Goal: Contribute content: Add original content to the website for others to see

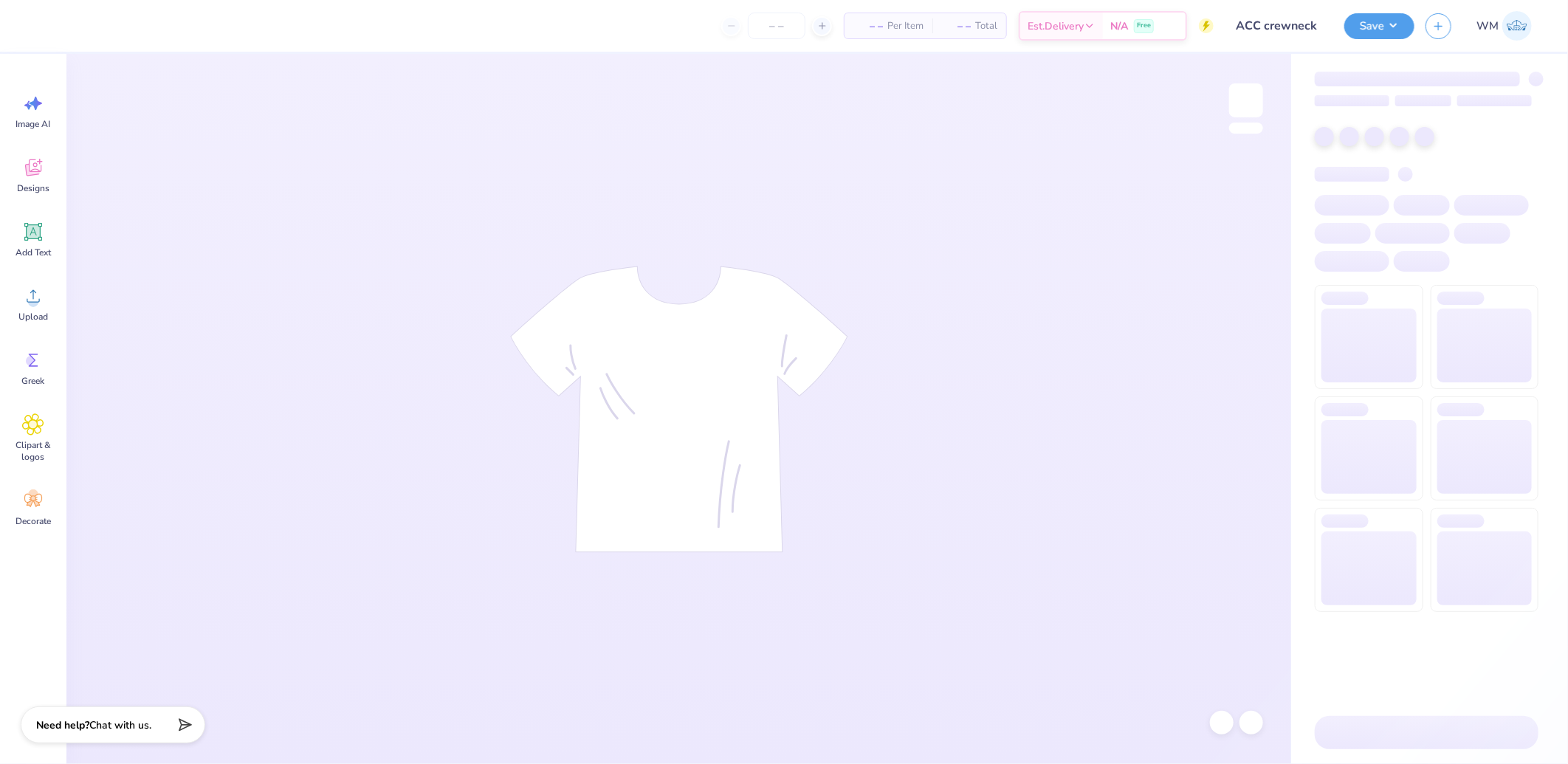
type input "ACC crewneck"
type input "12"
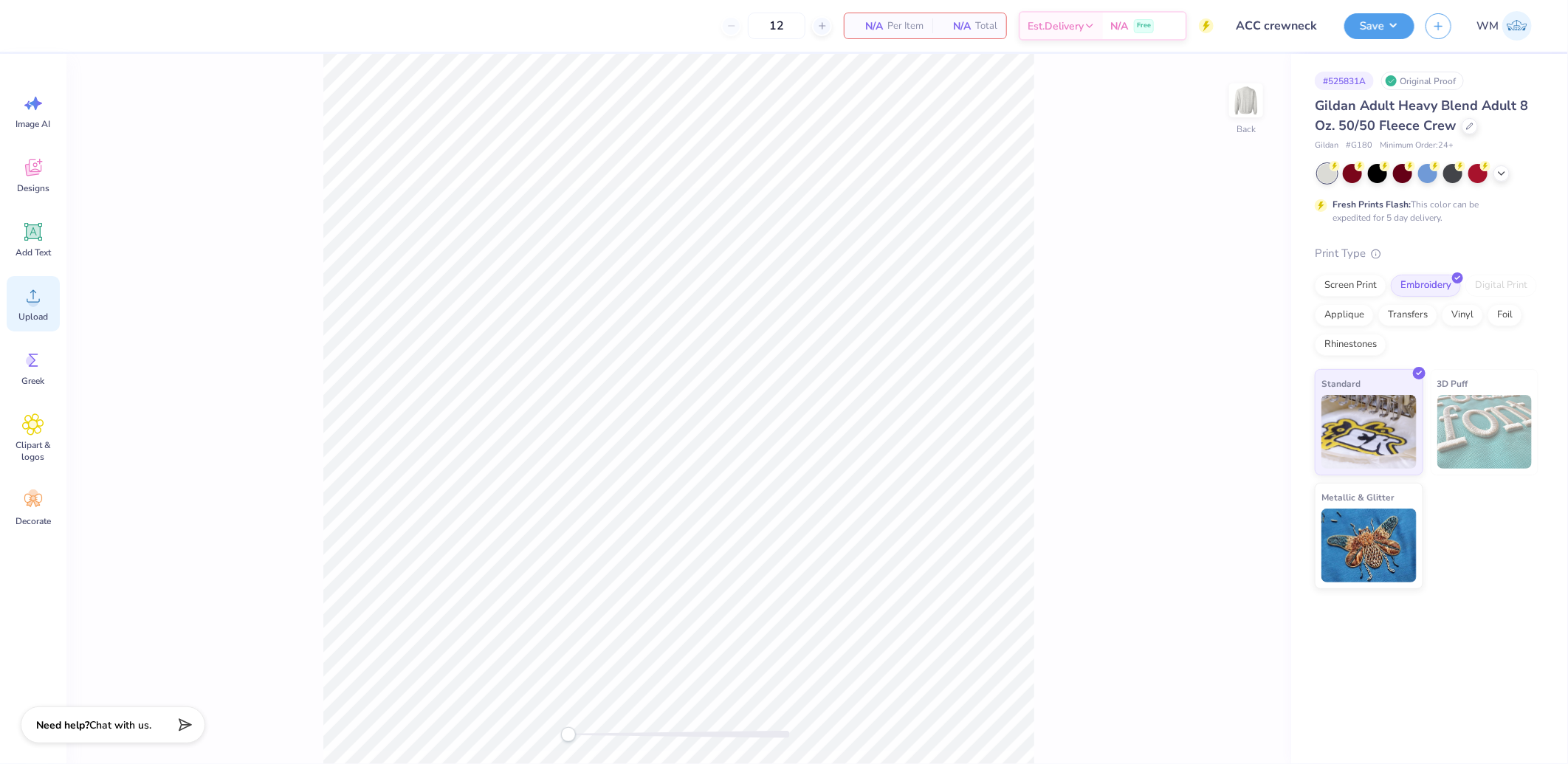
click at [31, 294] on icon at bounding box center [33, 295] width 22 height 22
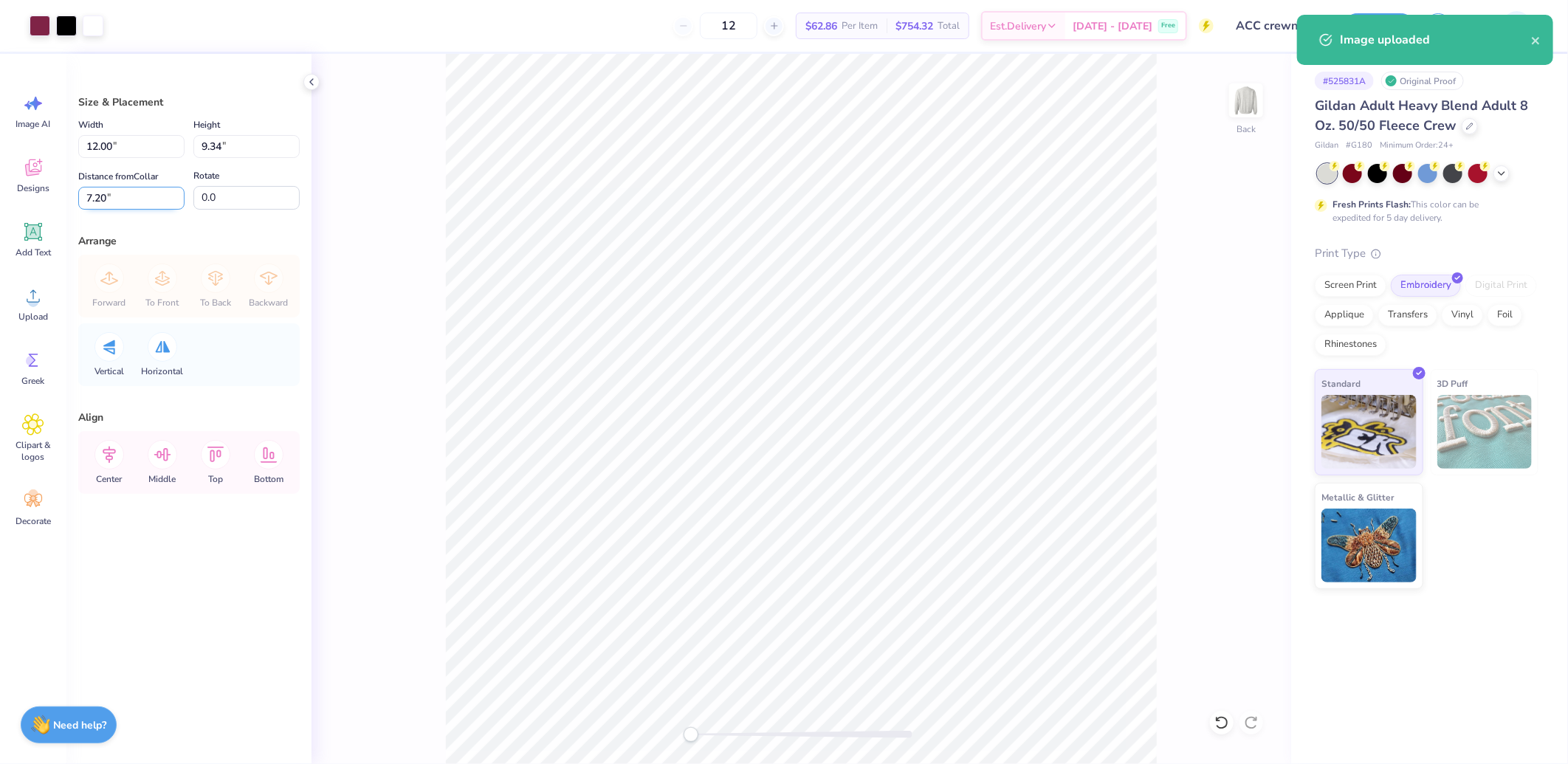
click at [120, 193] on input "7.20" at bounding box center [131, 198] width 106 height 23
type input "3"
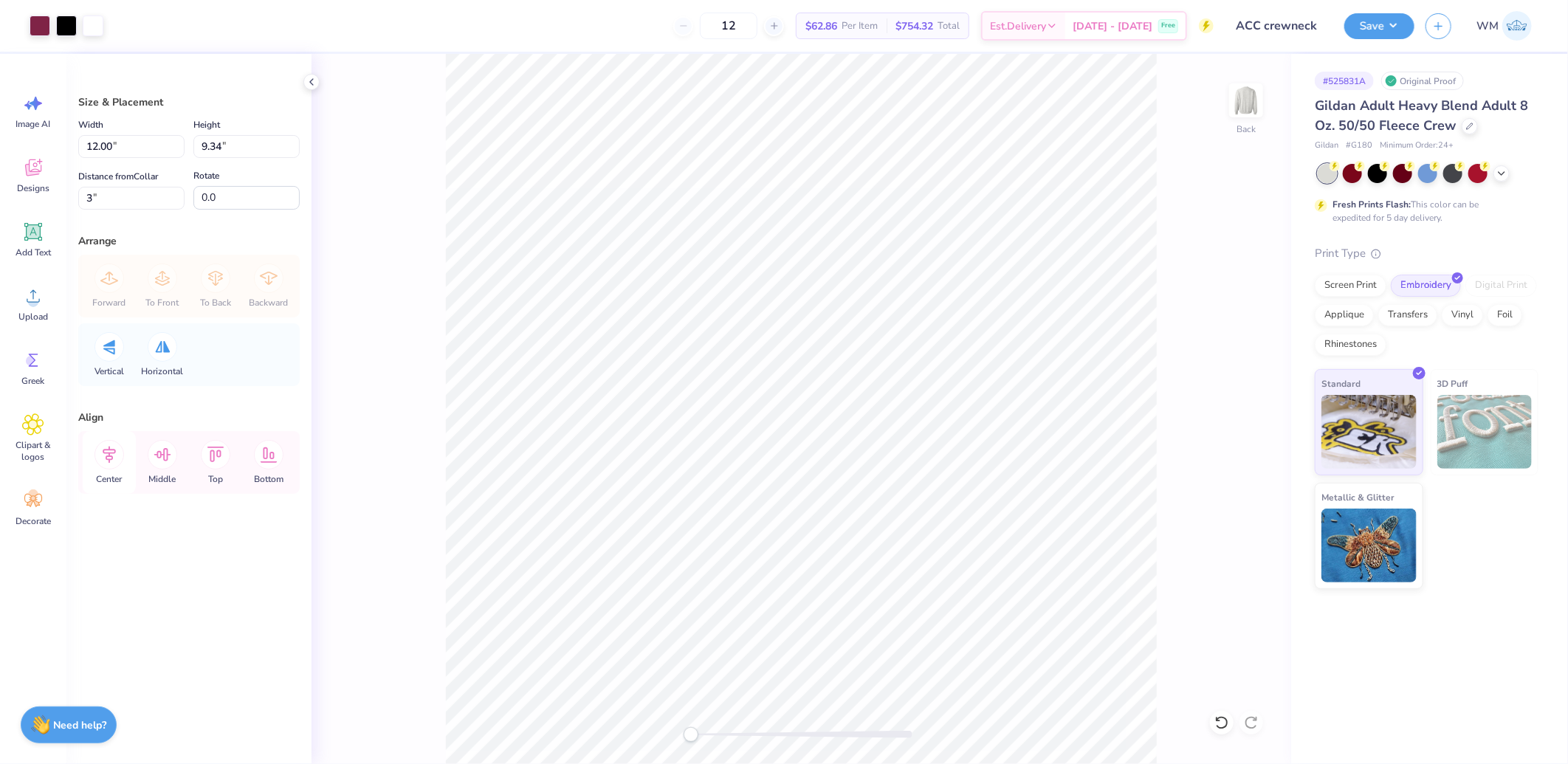
click at [108, 460] on icon at bounding box center [109, 455] width 13 height 17
click at [104, 456] on icon at bounding box center [109, 455] width 30 height 30
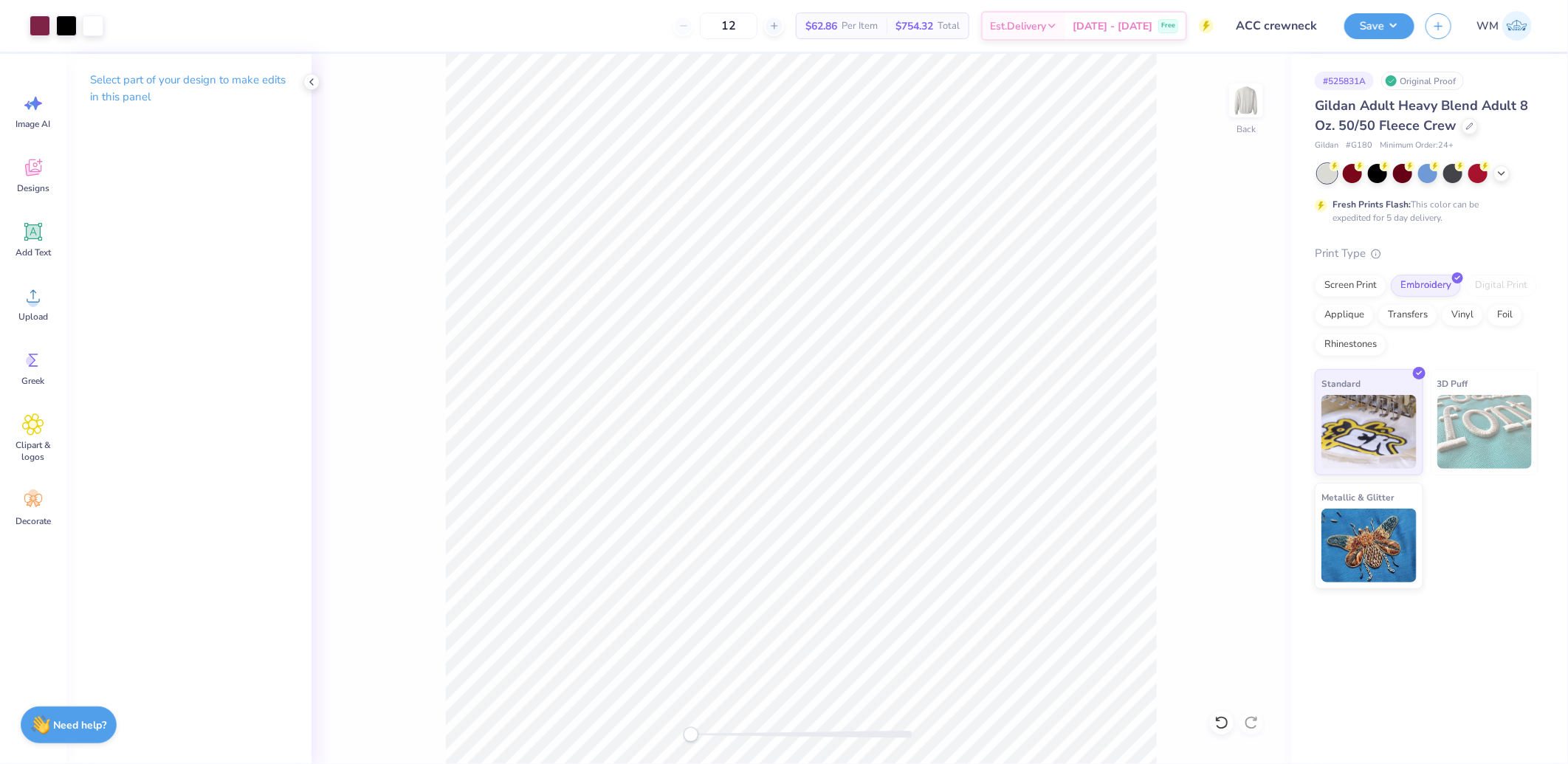
drag, startPoint x: 1389, startPoint y: 23, endPoint x: 1404, endPoint y: 39, distance: 21.9
click at [1390, 23] on button "Save" at bounding box center [1379, 26] width 70 height 26
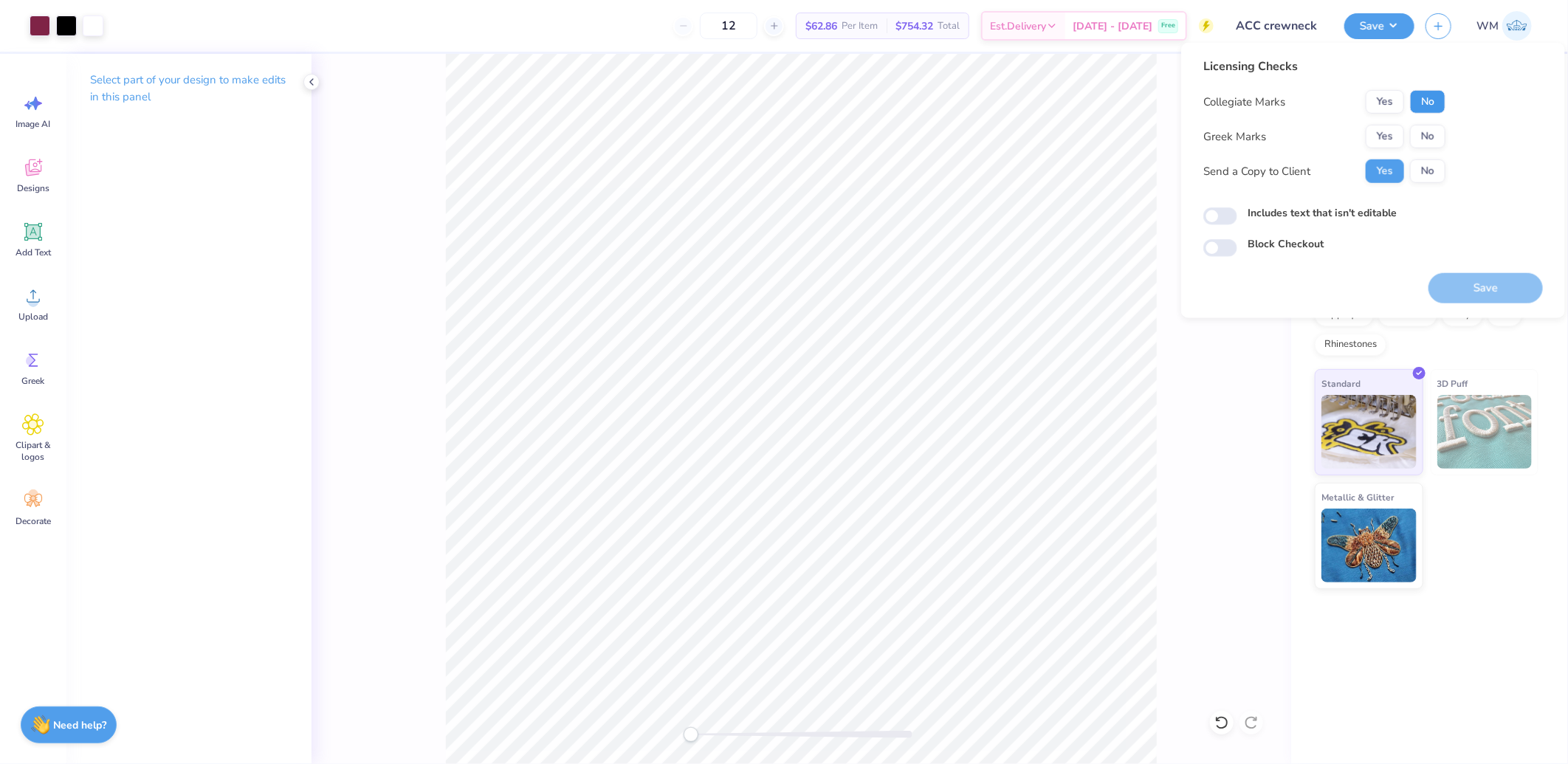
click at [1425, 104] on button "No" at bounding box center [1428, 101] width 35 height 24
click at [1386, 136] on button "Yes" at bounding box center [1385, 136] width 39 height 24
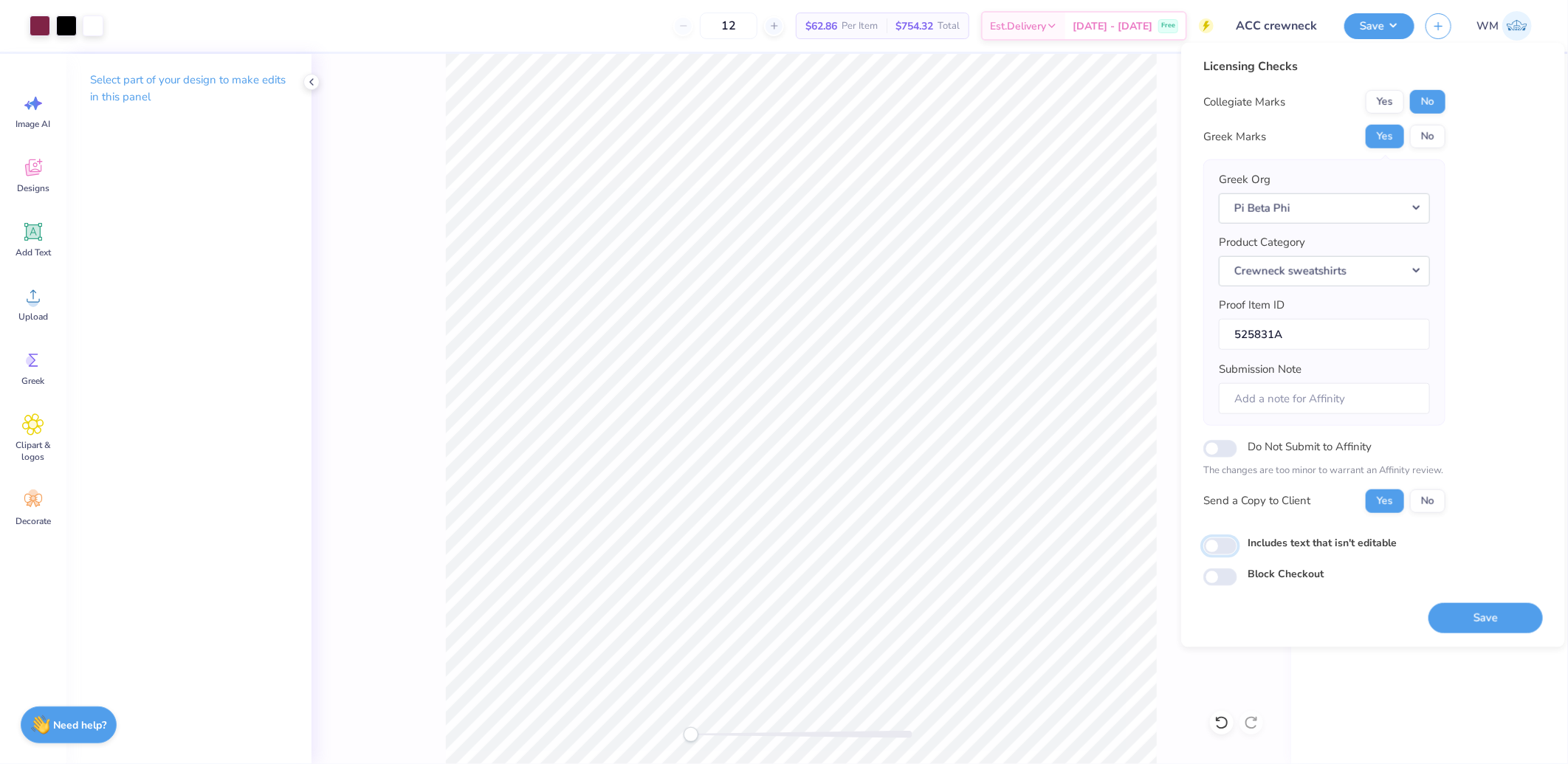
drag, startPoint x: 1220, startPoint y: 544, endPoint x: 1265, endPoint y: 559, distance: 47.4
click at [1220, 544] on input "Includes text that isn't editable" at bounding box center [1220, 545] width 34 height 17
checkbox input "true"
click at [1477, 619] on button "Save" at bounding box center [1485, 617] width 115 height 31
